Goal: Find specific page/section: Find specific page/section

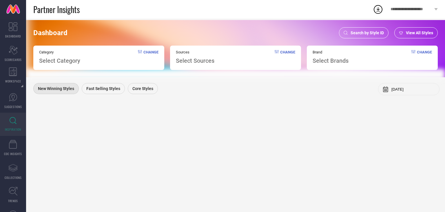
click at [368, 34] on span "Search by Style ID" at bounding box center [367, 32] width 33 height 5
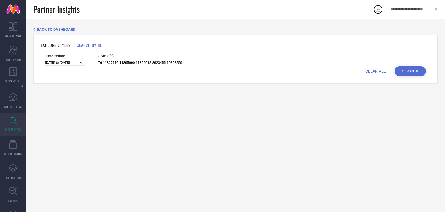
scroll to position [0, 572]
drag, startPoint x: 98, startPoint y: 62, endPoint x: 308, endPoint y: 62, distance: 210.2
click at [308, 62] on div "Time Period* [DATE] to [DATE] Style Id(s) 14878088 11895992 14641502 10825564 1…" at bounding box center [235, 60] width 381 height 12
paste input "32207418 32207420 32207421 32207423 32207425 32207426 32207428 32207430 3220743…"
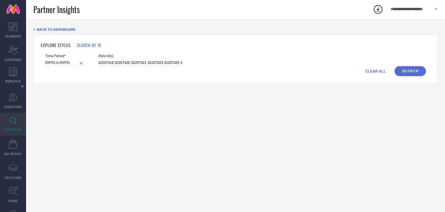
scroll to position [0, 540]
type input "32207418 32207420 32207421 32207423 32207425 32207426 32207428 32207430 3220743…"
click at [406, 69] on button "Search" at bounding box center [410, 71] width 31 height 10
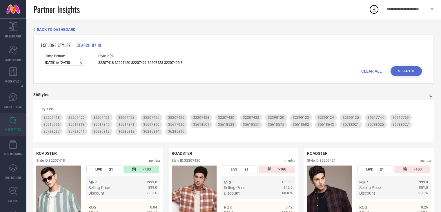
scroll to position [2, 0]
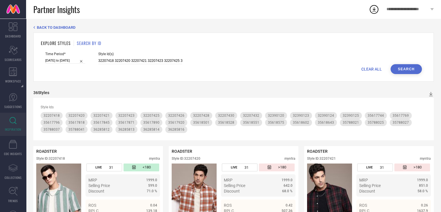
click at [411, 16] on div "**********" at bounding box center [410, 9] width 62 height 19
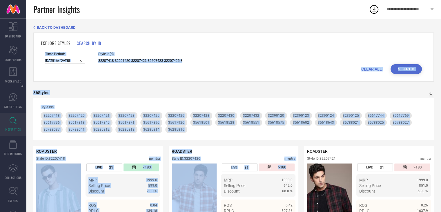
drag, startPoint x: 296, startPoint y: 166, endPoint x: 309, endPoint y: 87, distance: 80.0
click at [307, 53] on div "Time Period* [DATE] to [DATE] Style Id(s) 32207418 32207420 32207421 32207423 3…" at bounding box center [233, 58] width 377 height 12
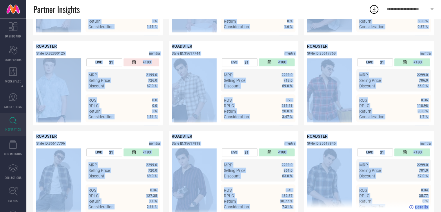
scroll to position [537, 0]
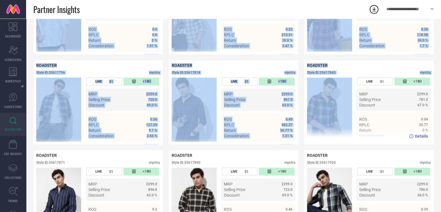
drag, startPoint x: 352, startPoint y: 93, endPoint x: 344, endPoint y: 119, distance: 27.5
click at [344, 119] on div "36 Styles Style Ids 32207418 32207420 32207421 32207423 32207425 32207426 32207…" at bounding box center [233, 119] width 400 height 1129
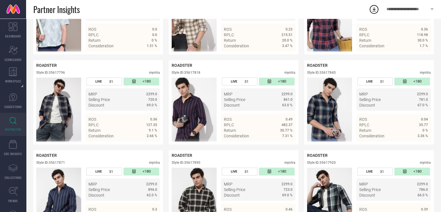
click at [398, 157] on div "ROADSTER" at bounding box center [369, 155] width 124 height 5
